Goal: Ask a question

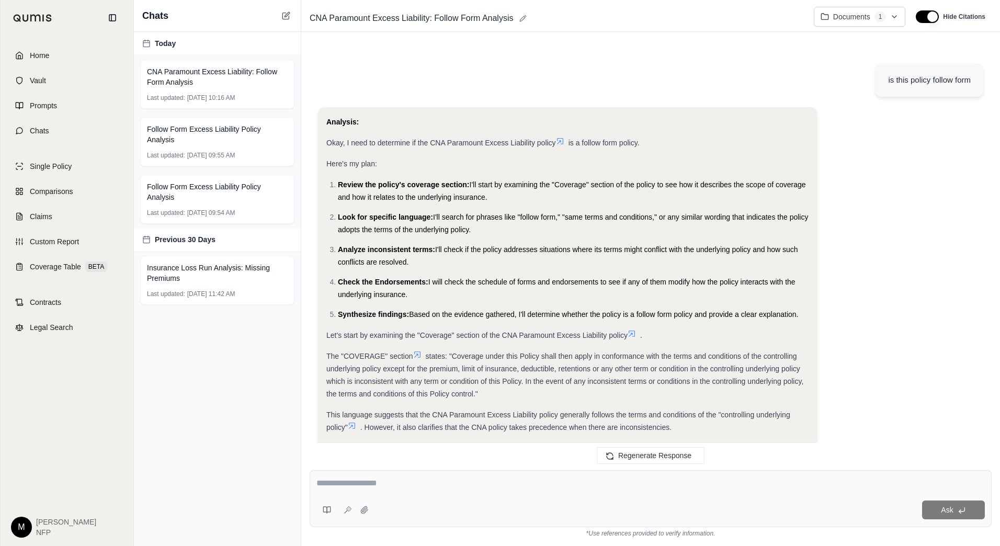
scroll to position [1341, 0]
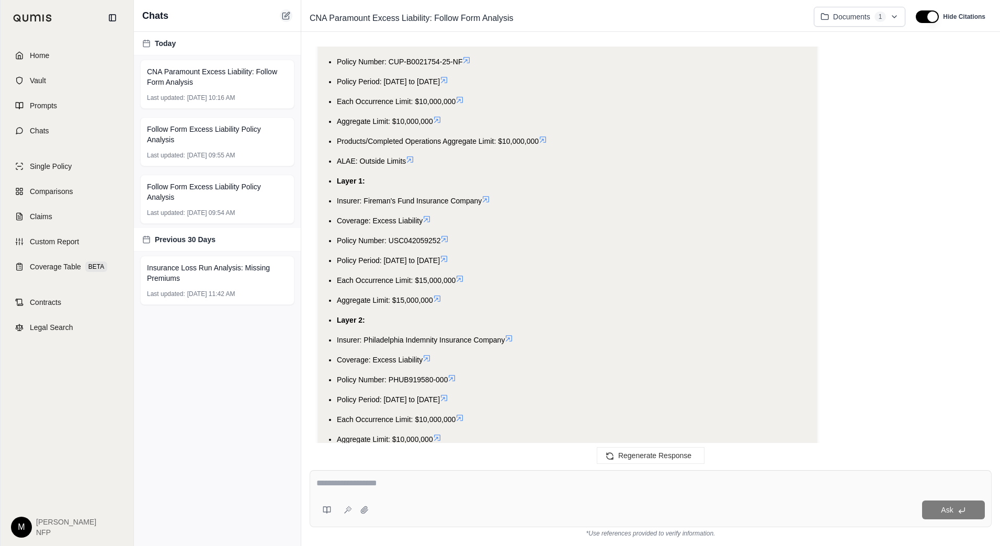
click at [289, 17] on icon at bounding box center [285, 16] width 6 height 6
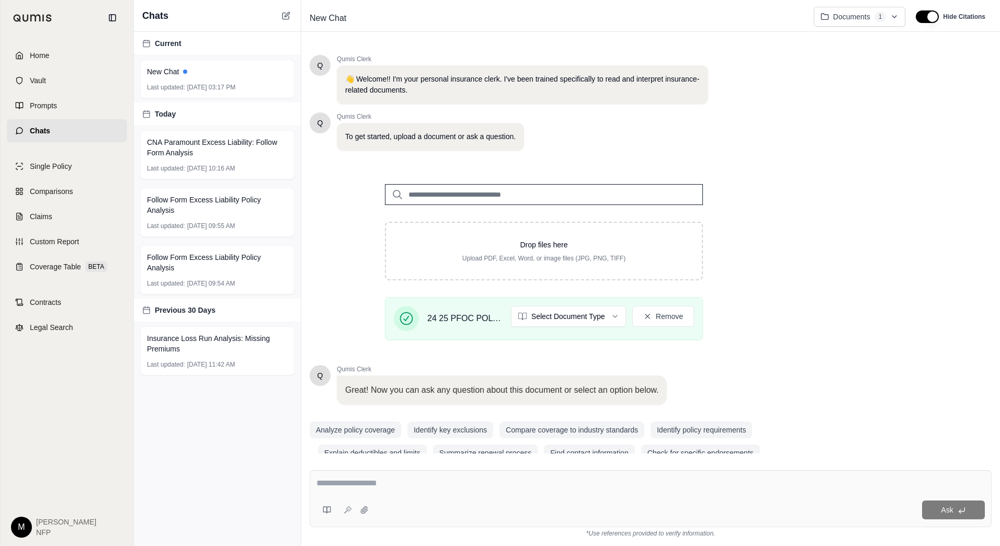
scroll to position [20, 0]
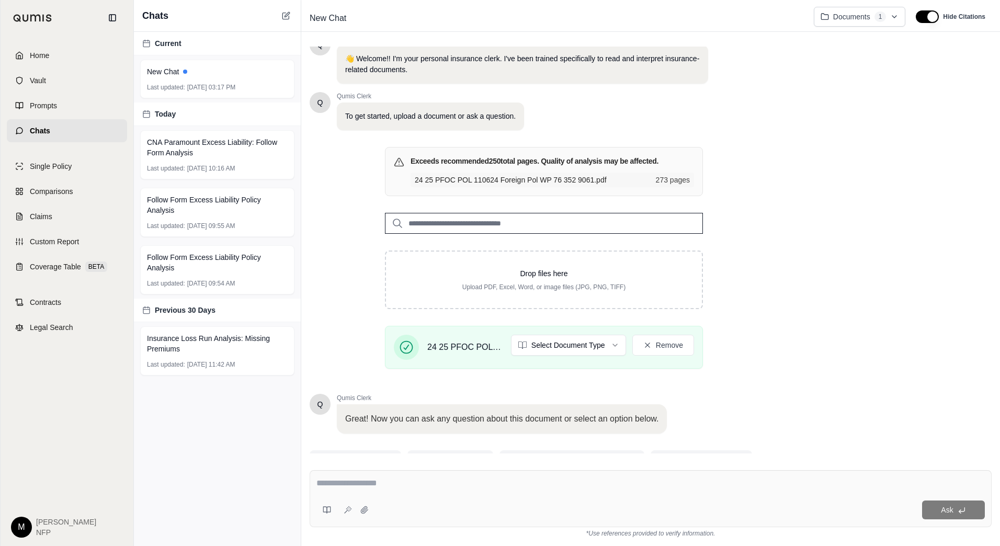
click at [872, 409] on div "Q Qumis Clerk 👋 Welcome!! I'm your personal insurance clerk. I've been trained …" at bounding box center [651, 250] width 682 height 407
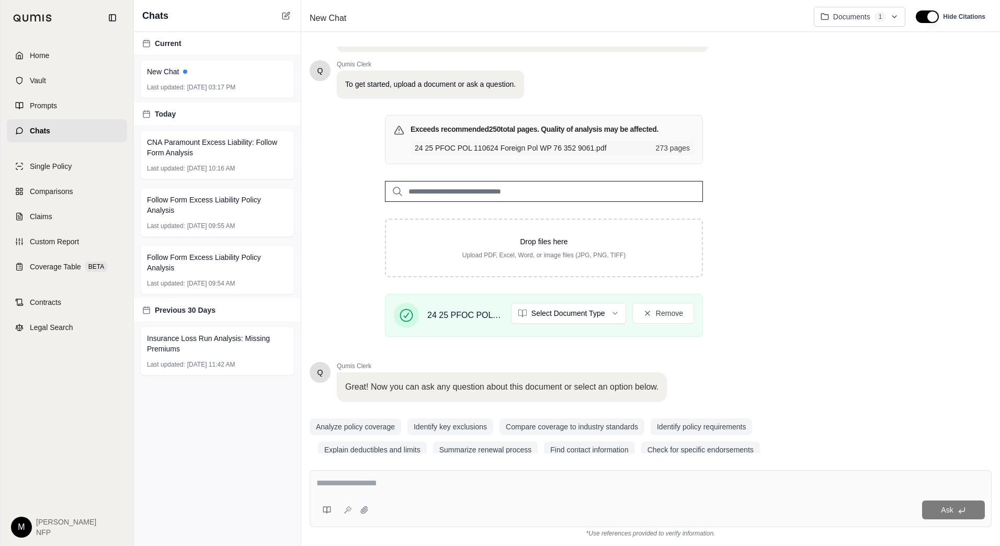
scroll to position [70, 0]
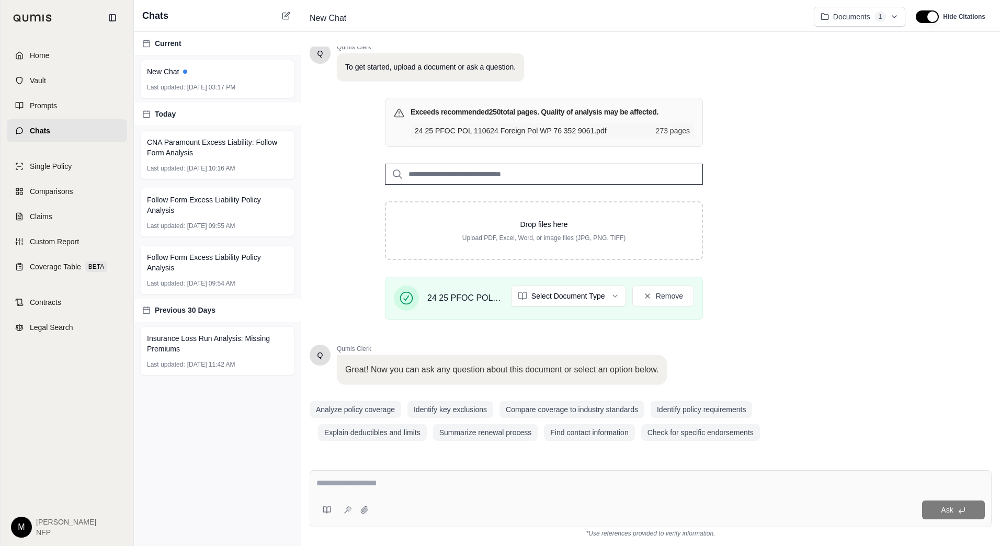
click at [526, 489] on textarea at bounding box center [650, 483] width 669 height 13
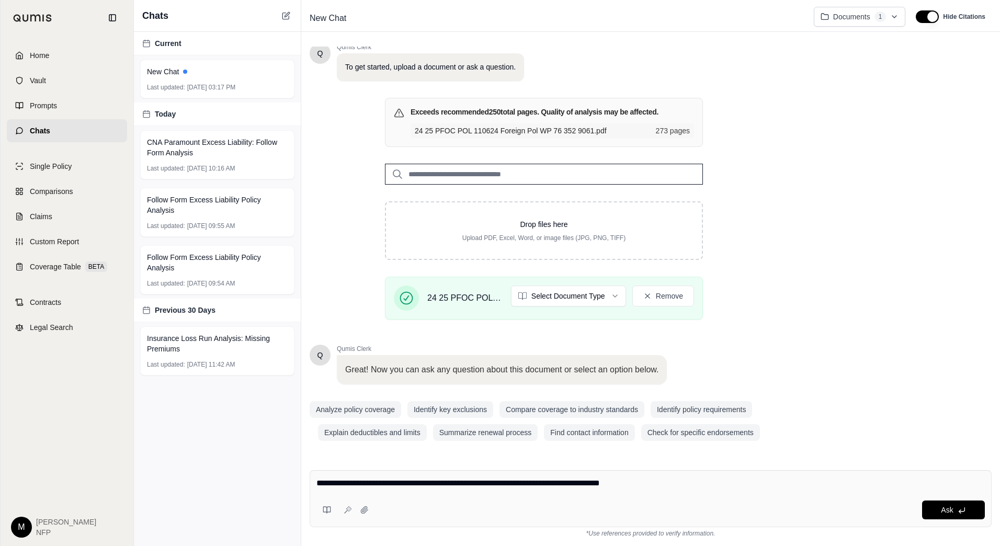
type textarea "**********"
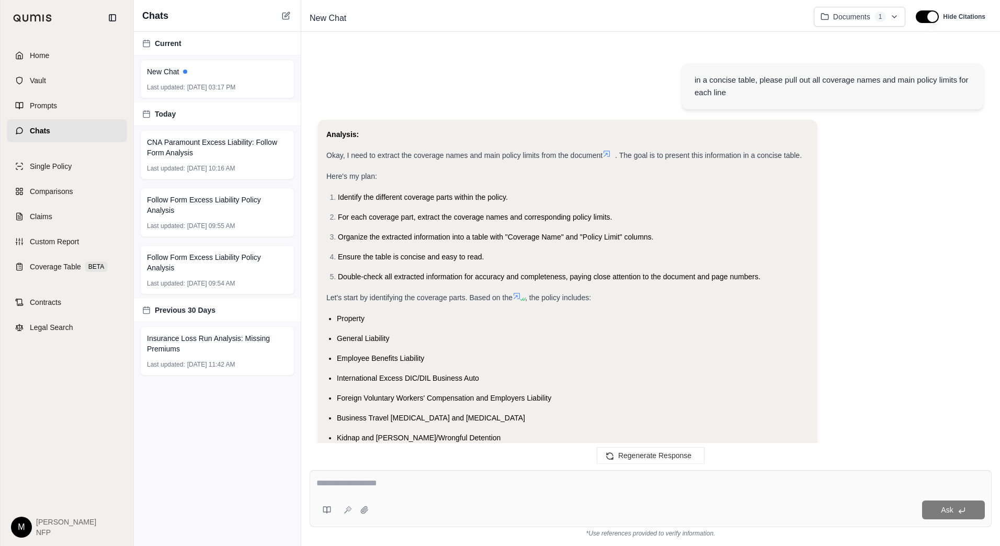
scroll to position [375, 0]
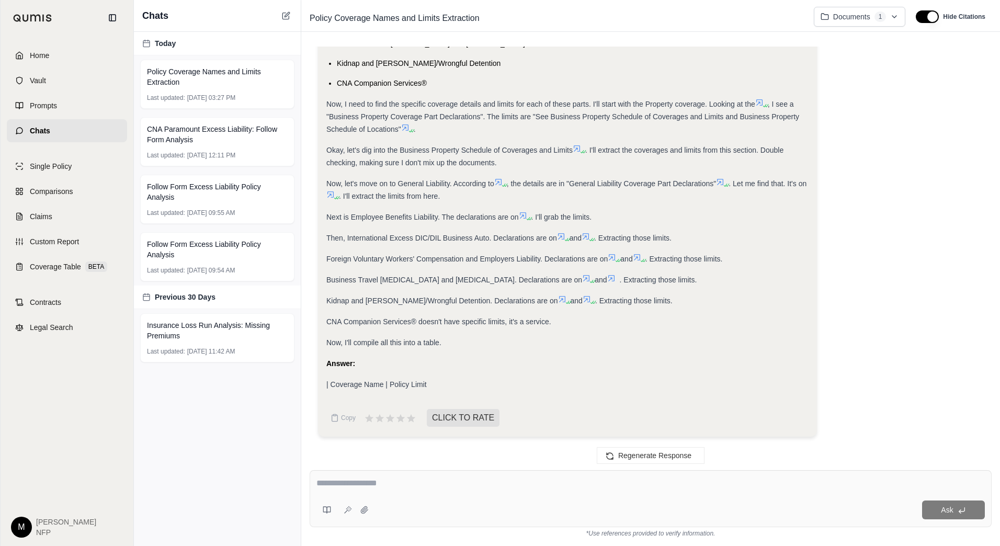
click at [912, 373] on div "Analysis: Okay, I need to extract the coverage names and main policy limits fro…" at bounding box center [650, 95] width 665 height 700
drag, startPoint x: 368, startPoint y: 387, endPoint x: 432, endPoint y: 378, distance: 63.9
click at [432, 378] on div "| Coverage Name | Policy Limit" at bounding box center [567, 384] width 482 height 13
drag, startPoint x: 432, startPoint y: 378, endPoint x: 450, endPoint y: 384, distance: 19.5
click at [450, 384] on div "| Coverage Name | Policy Limit" at bounding box center [567, 384] width 482 height 13
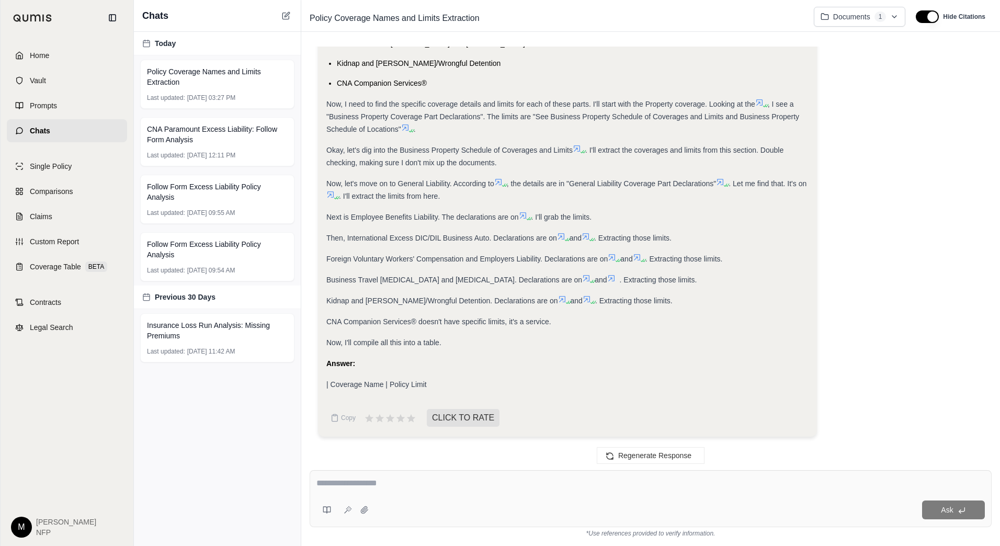
click at [460, 481] on textarea at bounding box center [650, 483] width 669 height 13
type textarea "**********"
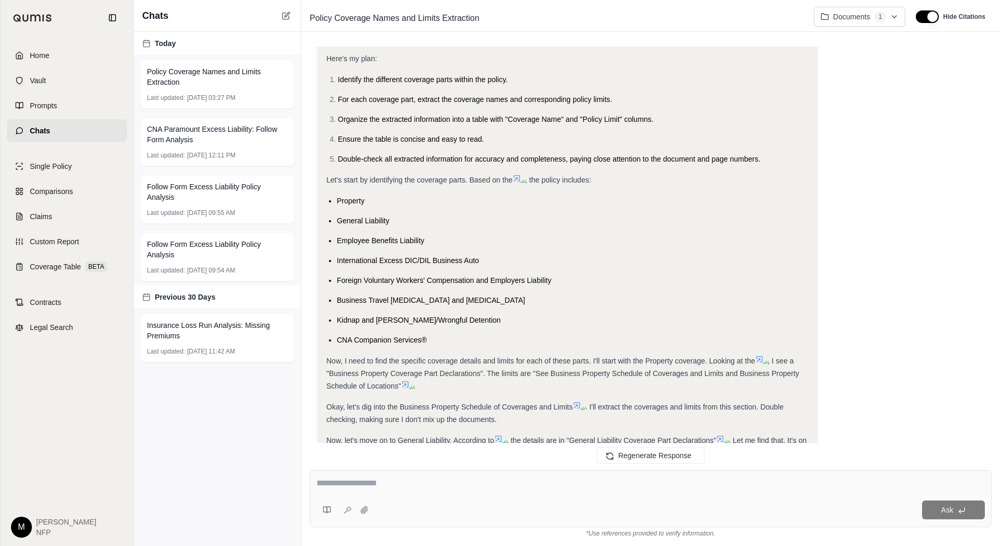
scroll to position [153, 0]
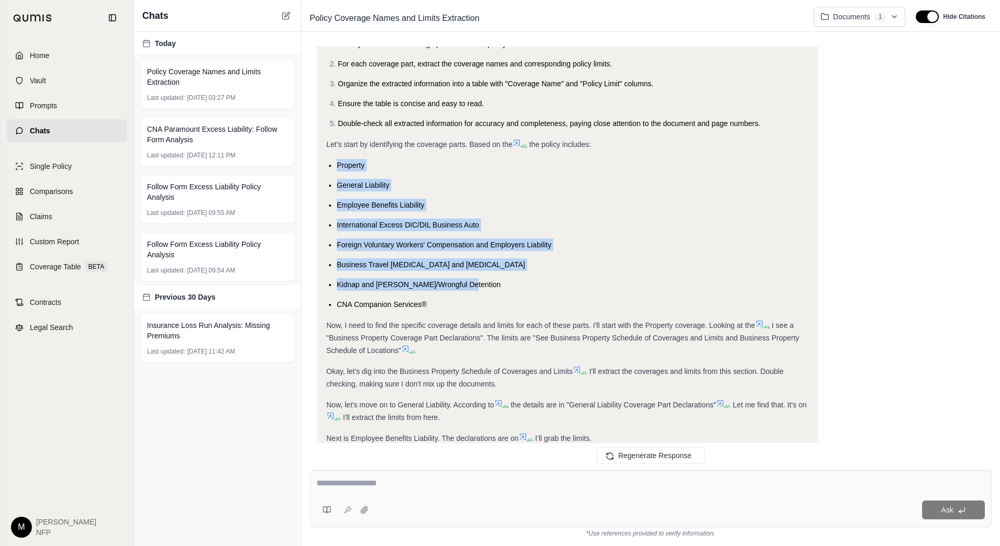
drag, startPoint x: 335, startPoint y: 162, endPoint x: 472, endPoint y: 285, distance: 184.5
click at [472, 285] on ul "Property General Liability Employee Benefits Liability International Excess DIC…" at bounding box center [567, 235] width 482 height 152
copy ul "Property General Liability Employee Benefits Liability International Excess DIC…"
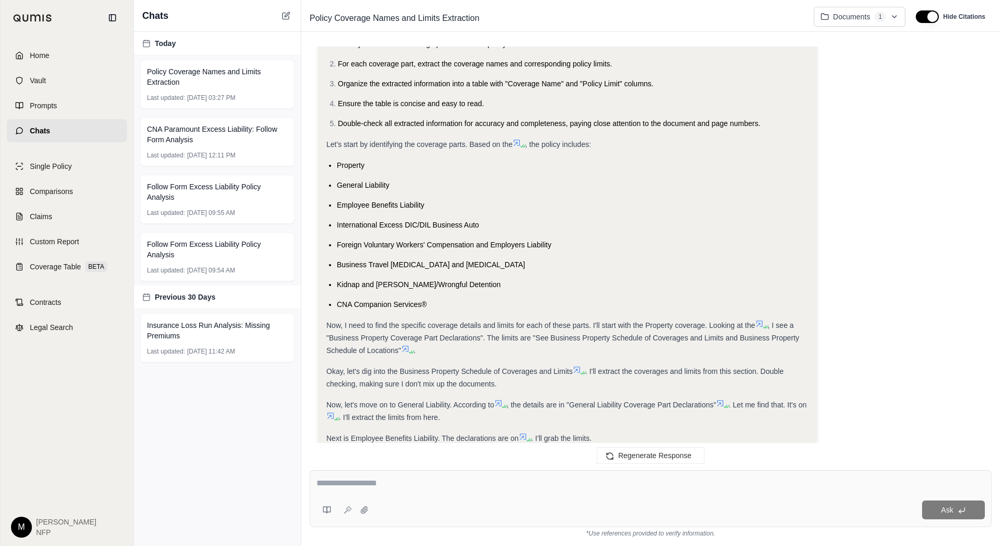
click at [435, 473] on div "Ask" at bounding box center [651, 498] width 682 height 57
paste textarea "**********"
type textarea "**********"
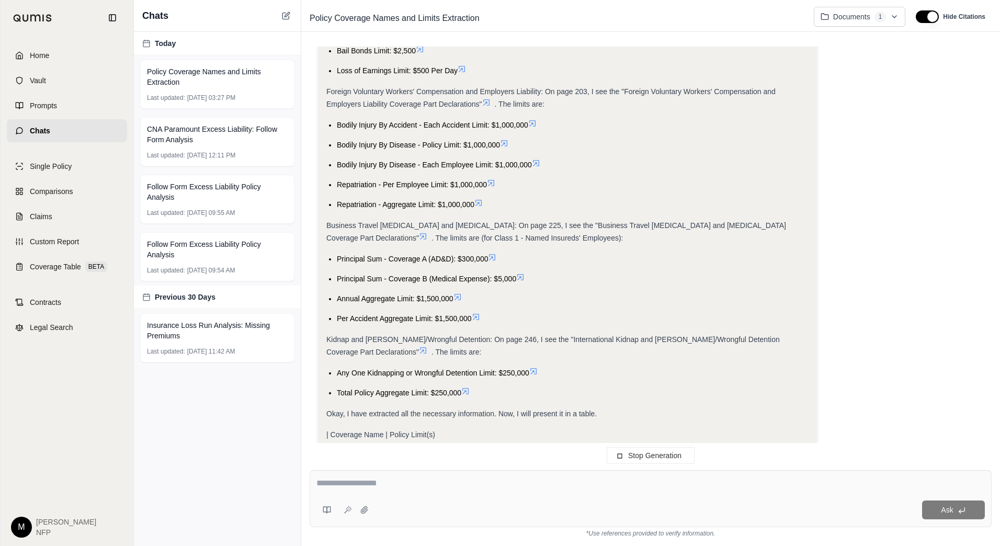
scroll to position [1509, 0]
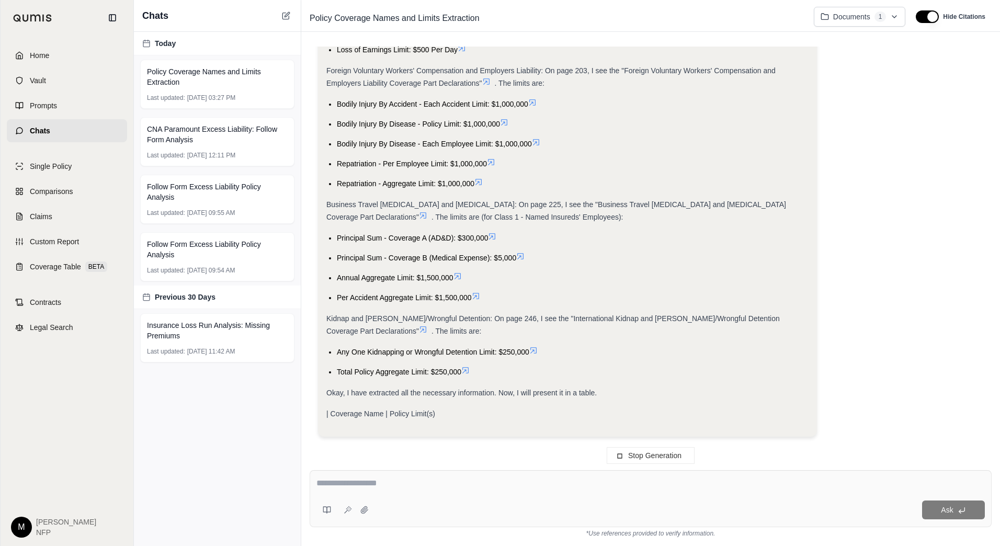
click at [499, 483] on textarea at bounding box center [650, 483] width 669 height 13
click at [477, 475] on div "Ask" at bounding box center [651, 498] width 682 height 57
paste textarea "**********"
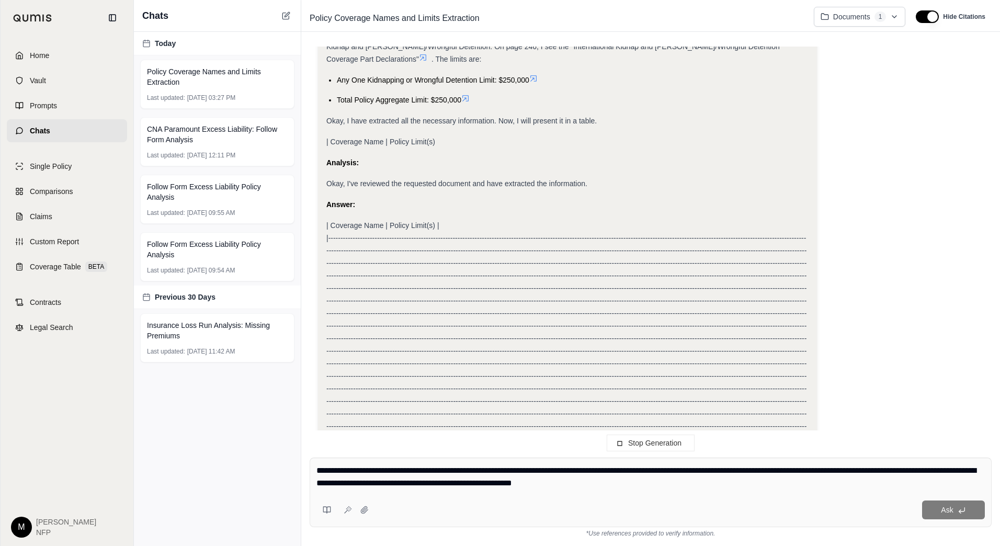
scroll to position [1981, 0]
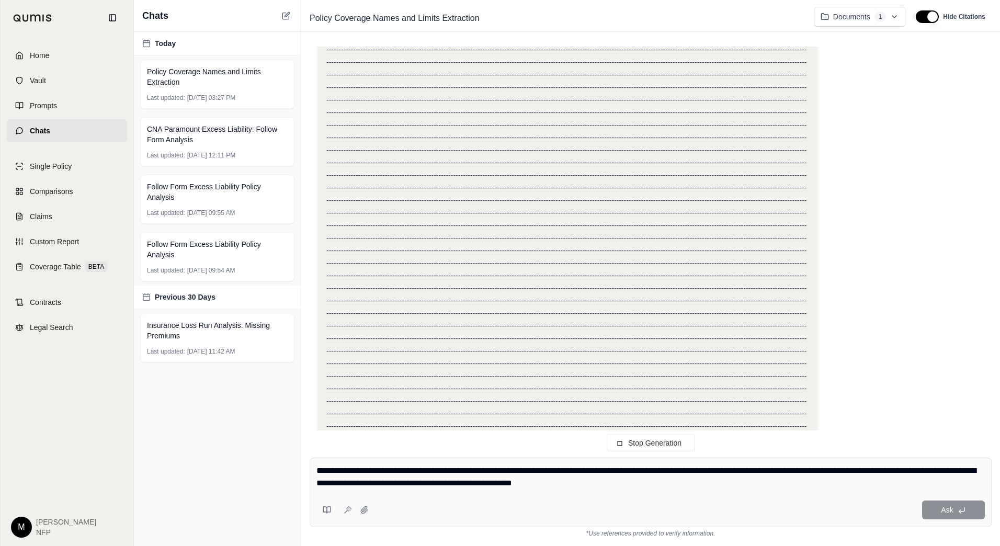
type textarea "**********"
click at [637, 444] on span "Stop Generation" at bounding box center [654, 443] width 53 height 8
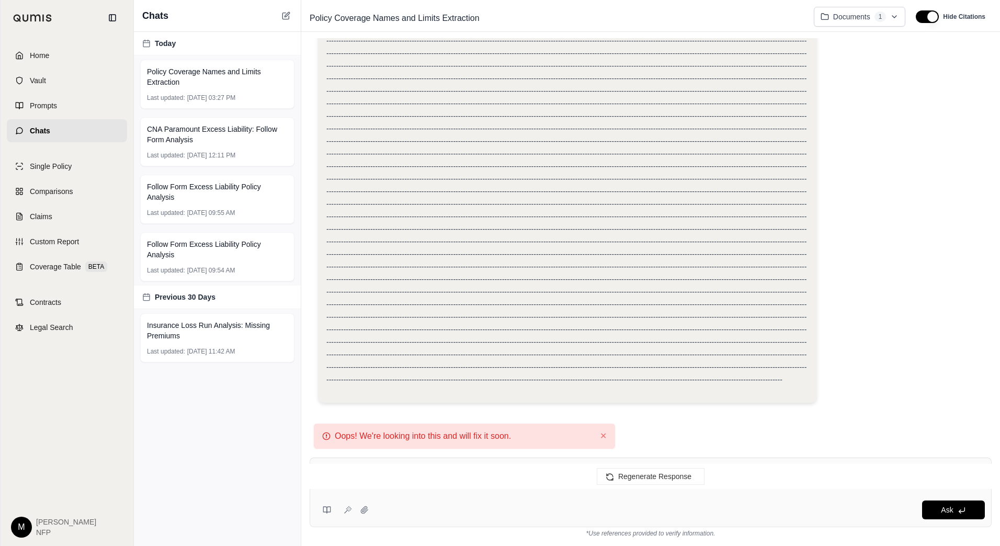
scroll to position [33, 0]
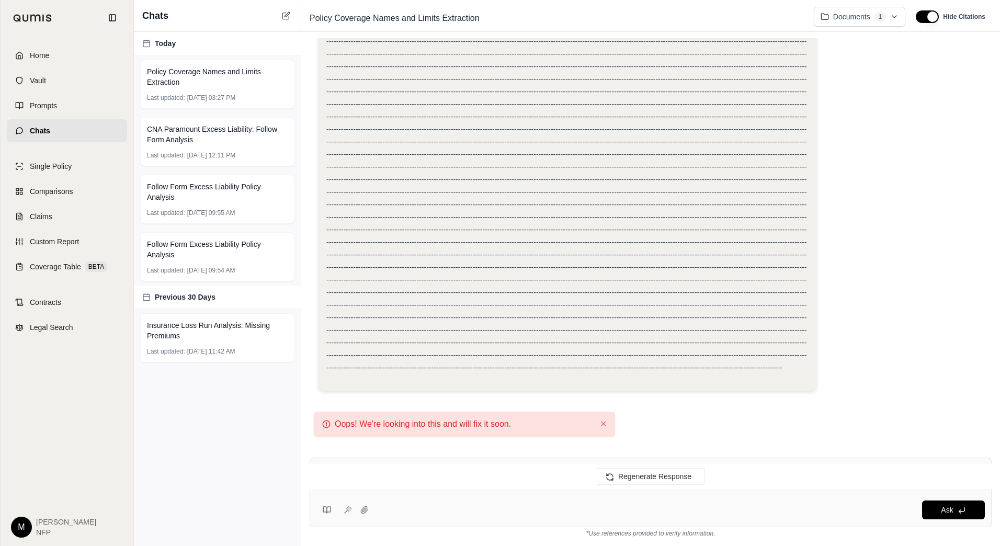
click at [664, 401] on div "in a concise table, please pull out all coverage names and main policy limits f…" at bounding box center [651, 210] width 682 height 394
click at [487, 478] on div "Regenerate Response" at bounding box center [650, 476] width 699 height 25
click at [508, 510] on div "Ask" at bounding box center [679, 510] width 612 height 19
click at [861, 27] on div "Documents 1 Hide Citations" at bounding box center [905, 16] width 182 height 21
click at [858, 21] on html "Home Vault Prompts Chats Single Policy Comparisons Claims Custom Report Coverag…" at bounding box center [500, 273] width 1000 height 546
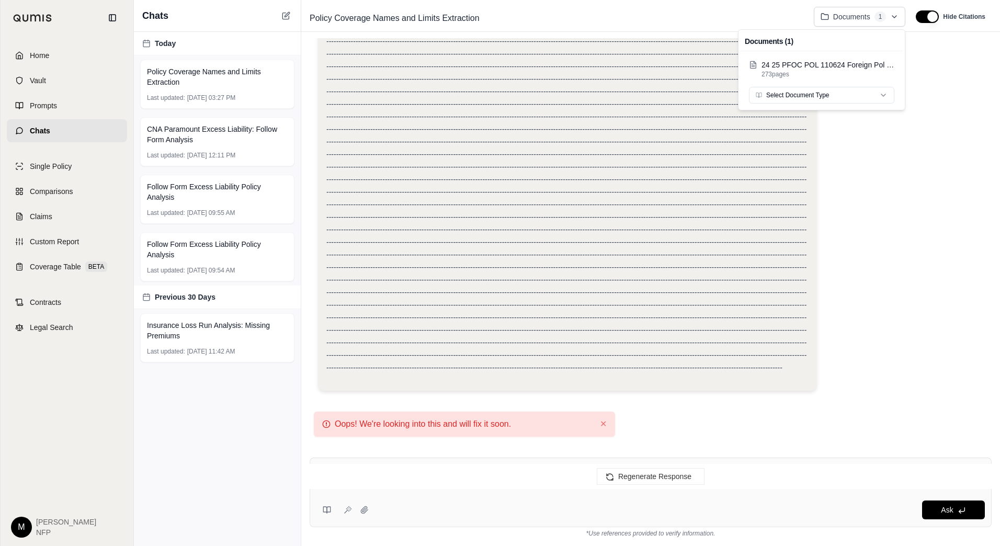
click at [858, 20] on html "Home Vault Prompts Chats Single Policy Comparisons Claims Custom Report Coverag…" at bounding box center [500, 273] width 1000 height 546
click at [193, 82] on span "Policy Coverage Names and Limits Extraction" at bounding box center [217, 76] width 141 height 21
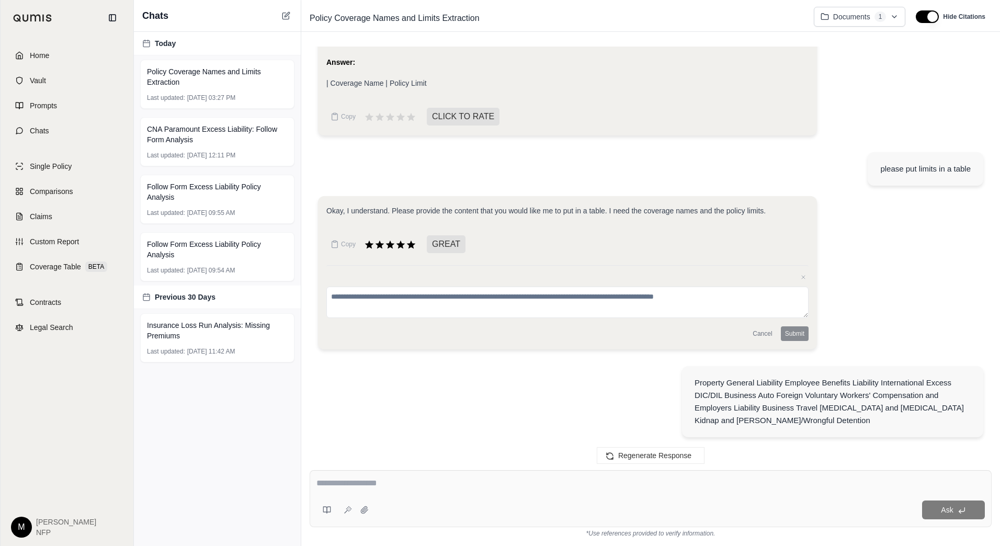
scroll to position [678, 0]
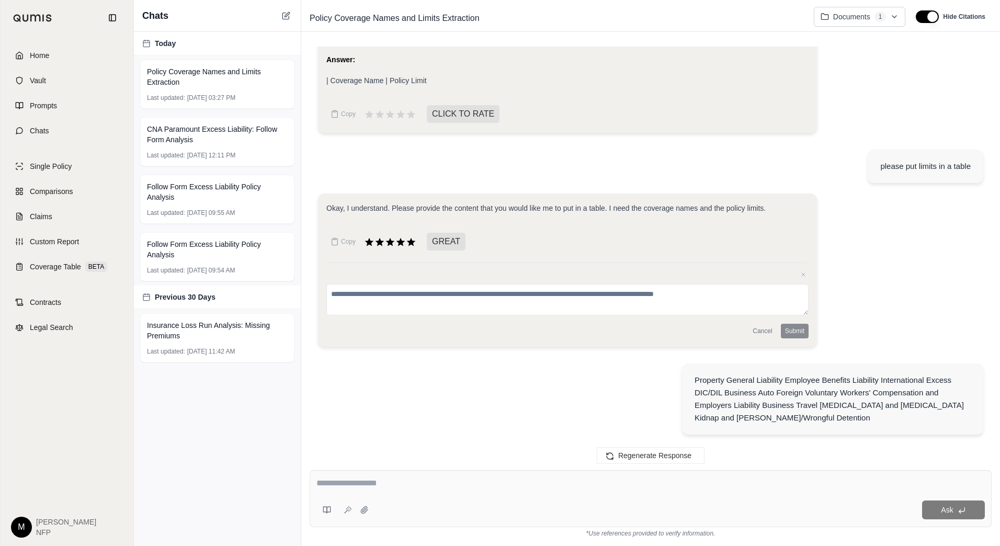
click at [430, 475] on div "Ask" at bounding box center [651, 498] width 682 height 57
paste textarea "**********"
type textarea "**********"
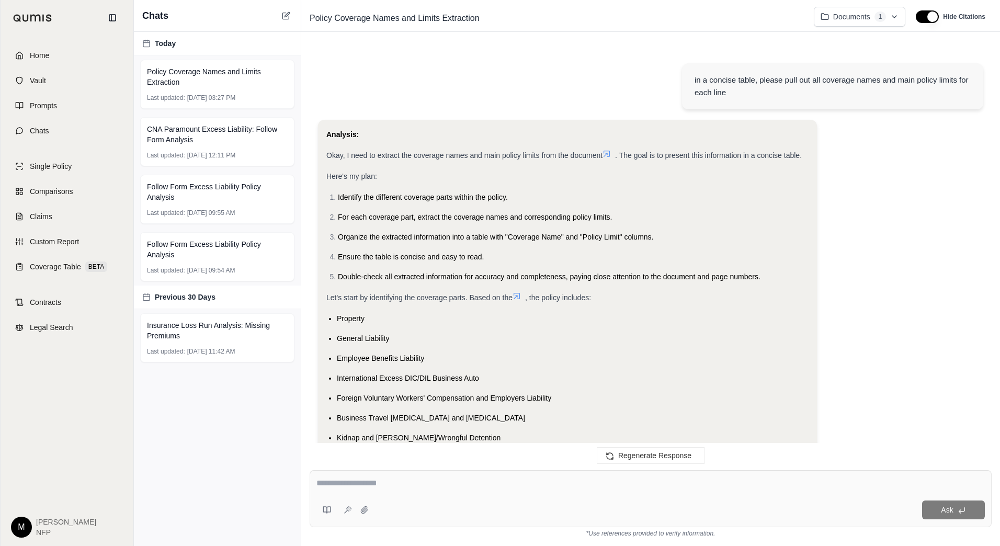
scroll to position [1272, 0]
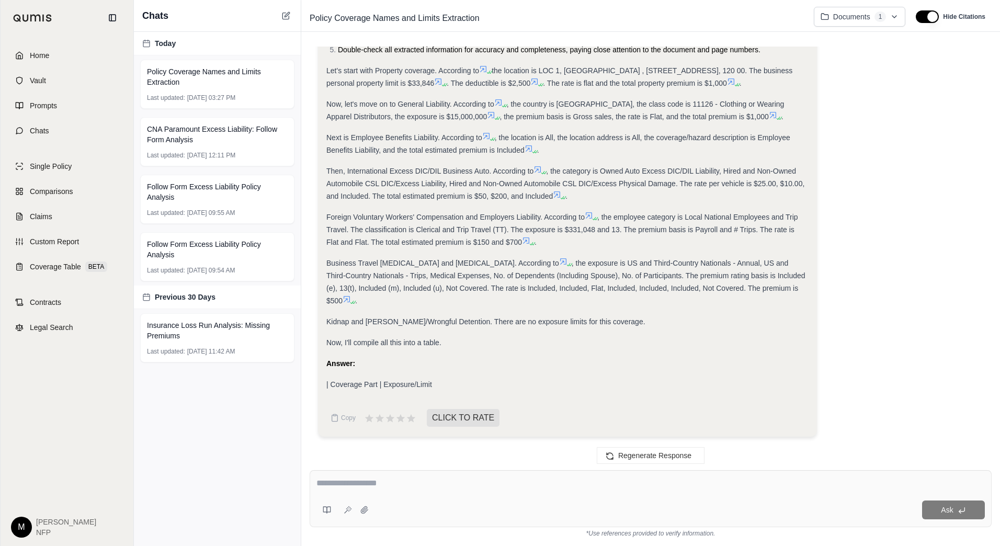
click at [912, 298] on div "Analysis: Okay, I will extract all exposure limits for the specified coverage p…" at bounding box center [650, 150] width 665 height 590
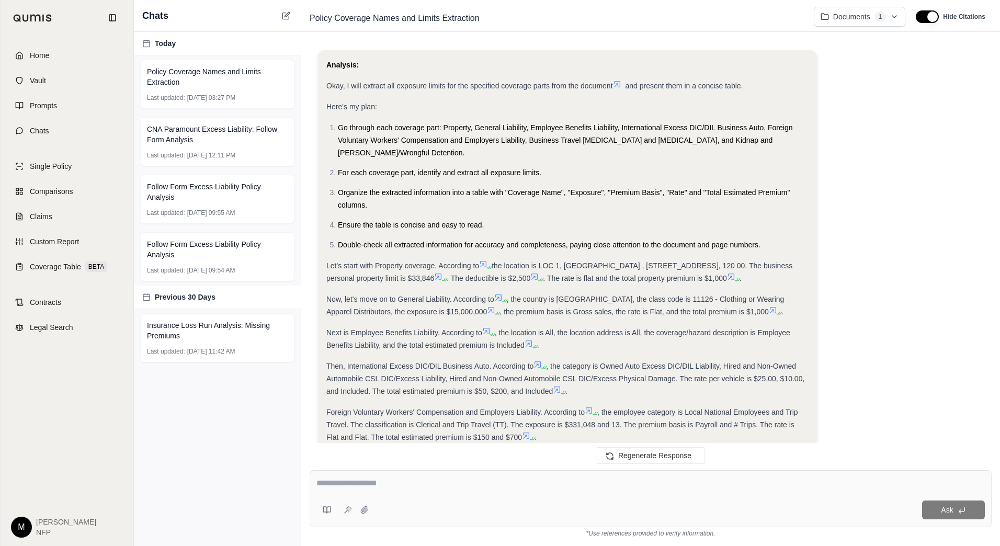
scroll to position [1098, 0]
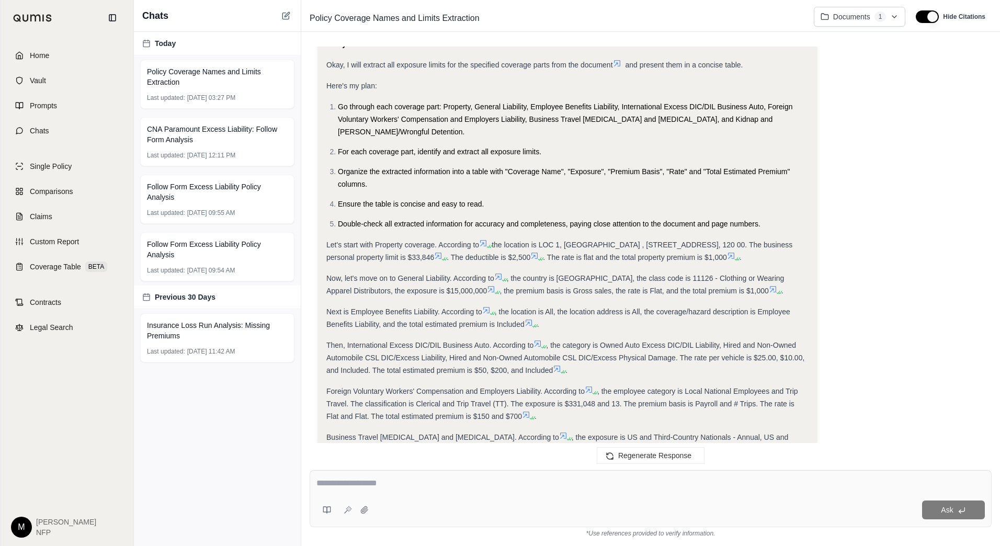
click at [883, 424] on div "Analysis: Okay, I will extract all exposure limits for the specified coverage p…" at bounding box center [650, 324] width 665 height 590
click at [976, 447] on div "Regenerate Response" at bounding box center [650, 455] width 699 height 25
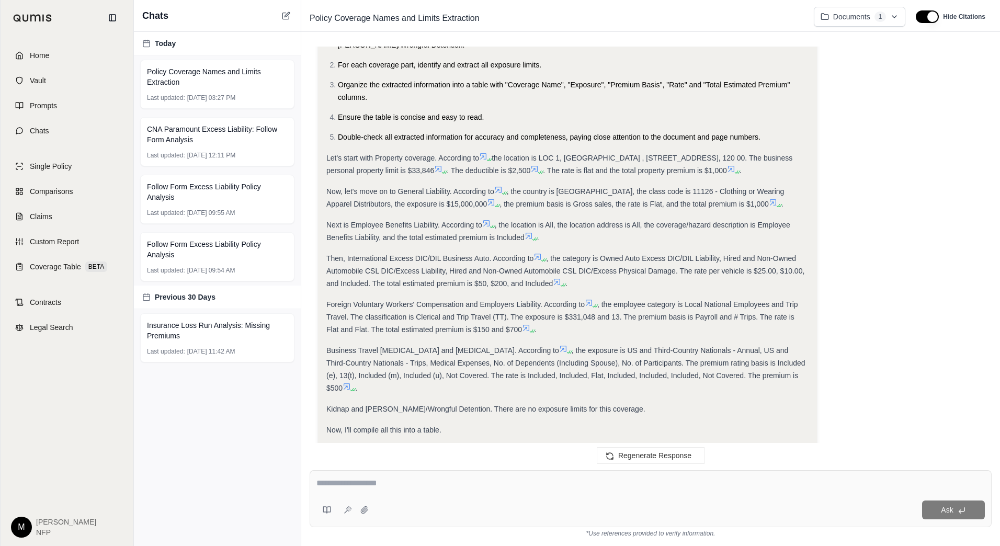
scroll to position [1272, 0]
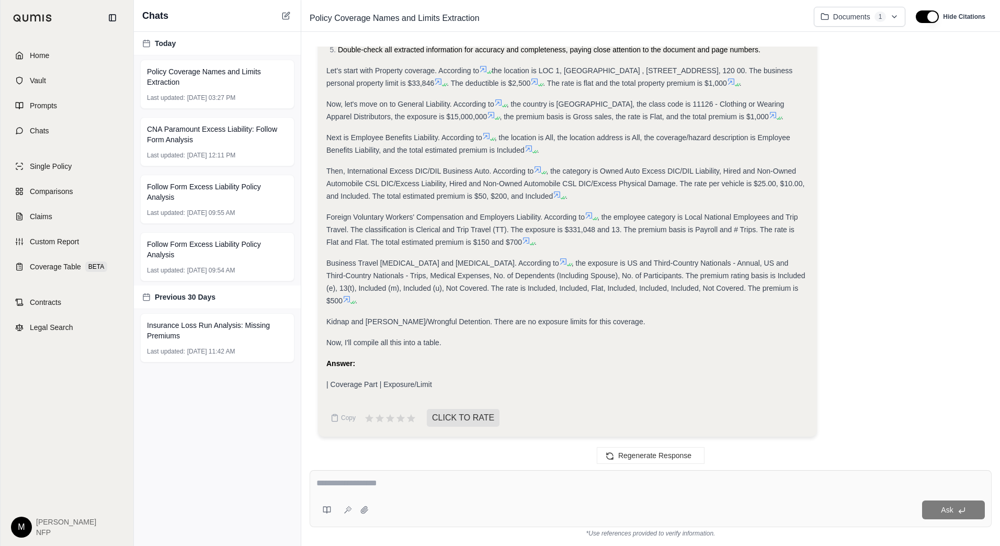
click at [507, 476] on div "Ask" at bounding box center [651, 498] width 682 height 57
type textarea "**********"
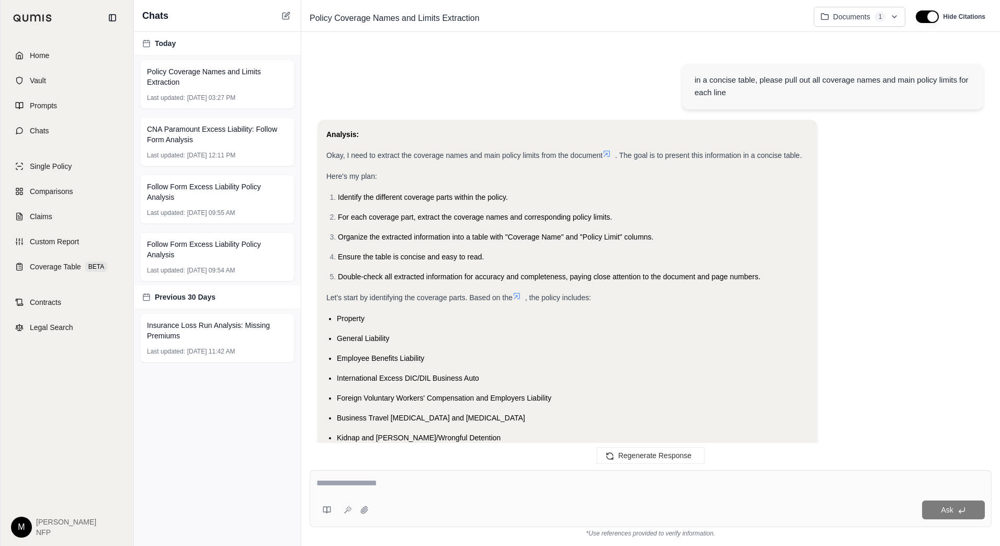
scroll to position [2479, 0]
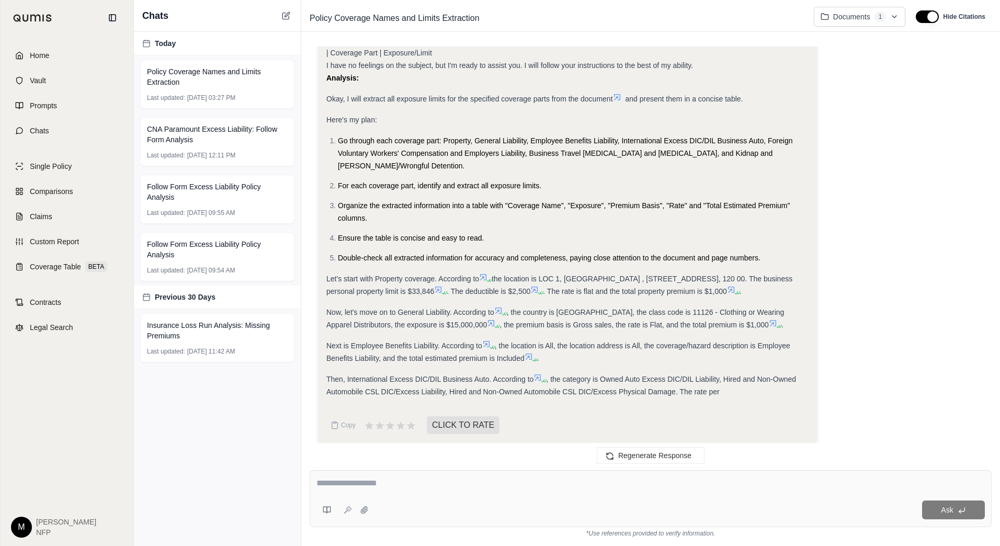
drag, startPoint x: 596, startPoint y: 271, endPoint x: 756, endPoint y: 276, distance: 160.1
click at [756, 276] on div "Let's start with Property coverage. According to the location is LOC 1, [GEOGRA…" at bounding box center [567, 285] width 482 height 25
click at [1000, 80] on html "Home Vault Prompts Chats Single Policy Comparisons Claims Custom Report Coverag…" at bounding box center [500, 273] width 1000 height 546
click at [463, 342] on span "Next is Employee Benefits Liability. According to" at bounding box center [404, 346] width 156 height 8
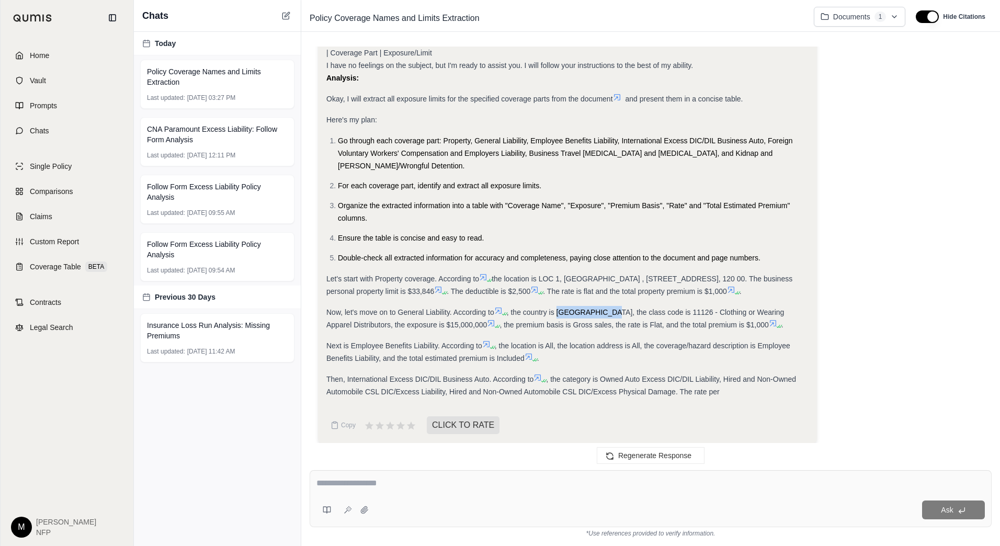
drag, startPoint x: 560, startPoint y: 304, endPoint x: 609, endPoint y: 302, distance: 49.2
click at [609, 308] on span ", the country is [GEOGRAPHIC_DATA], the class code is 11126 - Clothing or Weari…" at bounding box center [555, 318] width 458 height 21
copy span "[GEOGRAPHIC_DATA]"
click at [683, 308] on span ", the country is [GEOGRAPHIC_DATA], the class code is 11126 - Clothing or Weari…" at bounding box center [555, 318] width 458 height 21
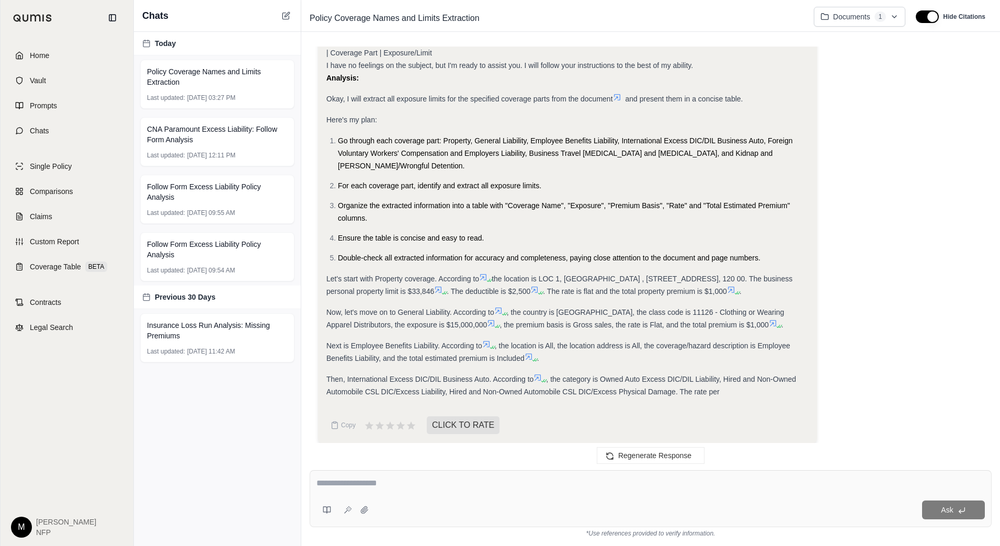
drag, startPoint x: 683, startPoint y: 306, endPoint x: 729, endPoint y: 307, distance: 46.6
click at [729, 308] on span ", the country is [GEOGRAPHIC_DATA], the class code is 11126 - Clothing or Weari…" at bounding box center [555, 318] width 458 height 21
drag, startPoint x: 424, startPoint y: 317, endPoint x: 460, endPoint y: 319, distance: 36.2
click at [460, 319] on span ", the country is [GEOGRAPHIC_DATA], the class code is 11126 - Clothing or Weari…" at bounding box center [555, 318] width 458 height 21
copy span "15,000,000"
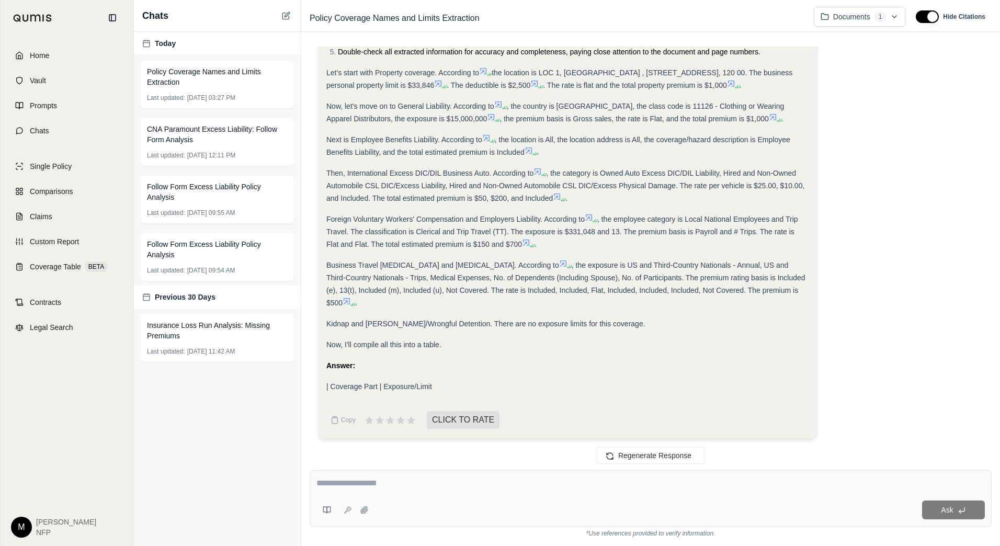
scroll to position [1084, 0]
